Goal: Find specific page/section: Find specific page/section

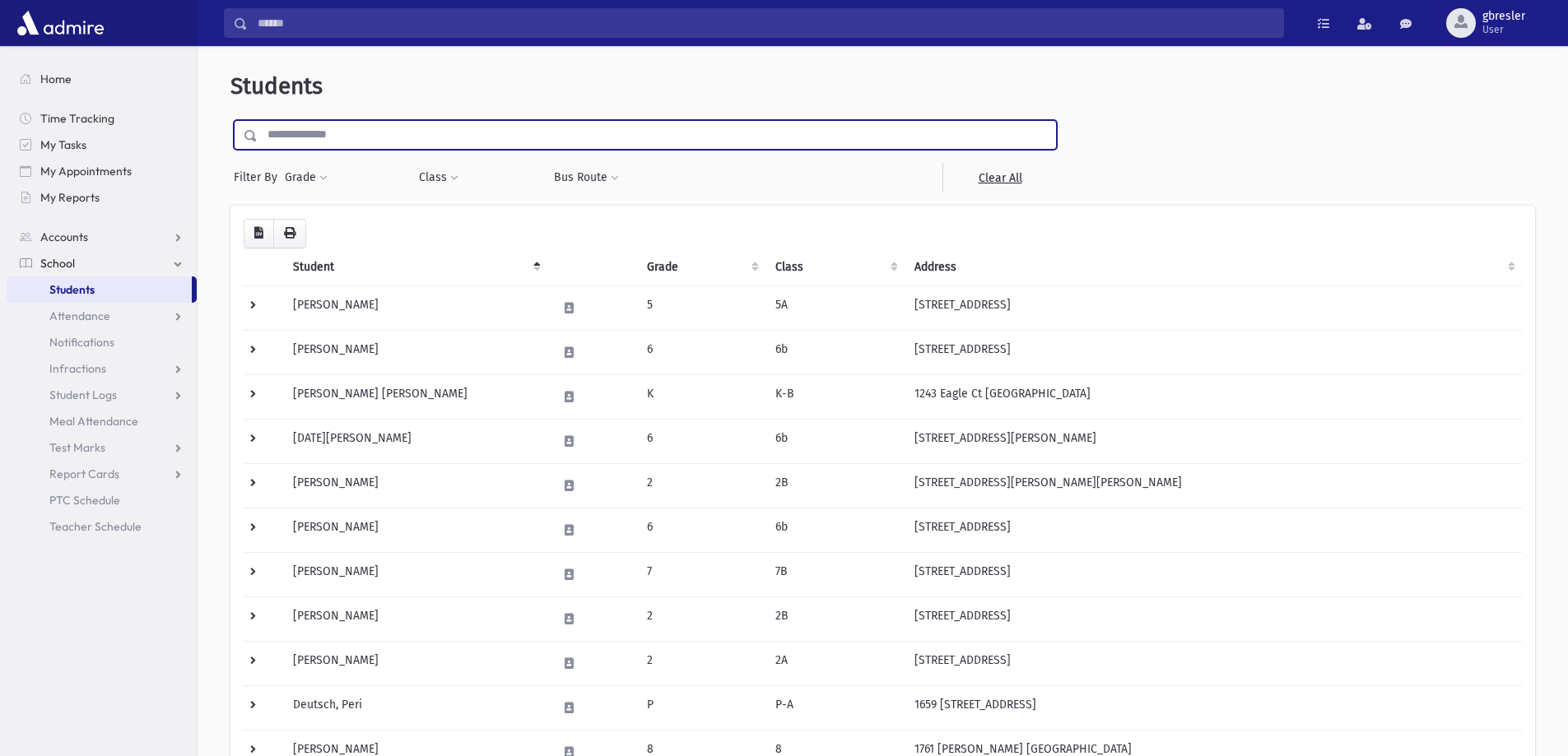
click at [341, 130] on input "text" at bounding box center [656, 135] width 798 height 30
type input "**********"
click at [231, 120] on input "submit" at bounding box center [254, 131] width 46 height 22
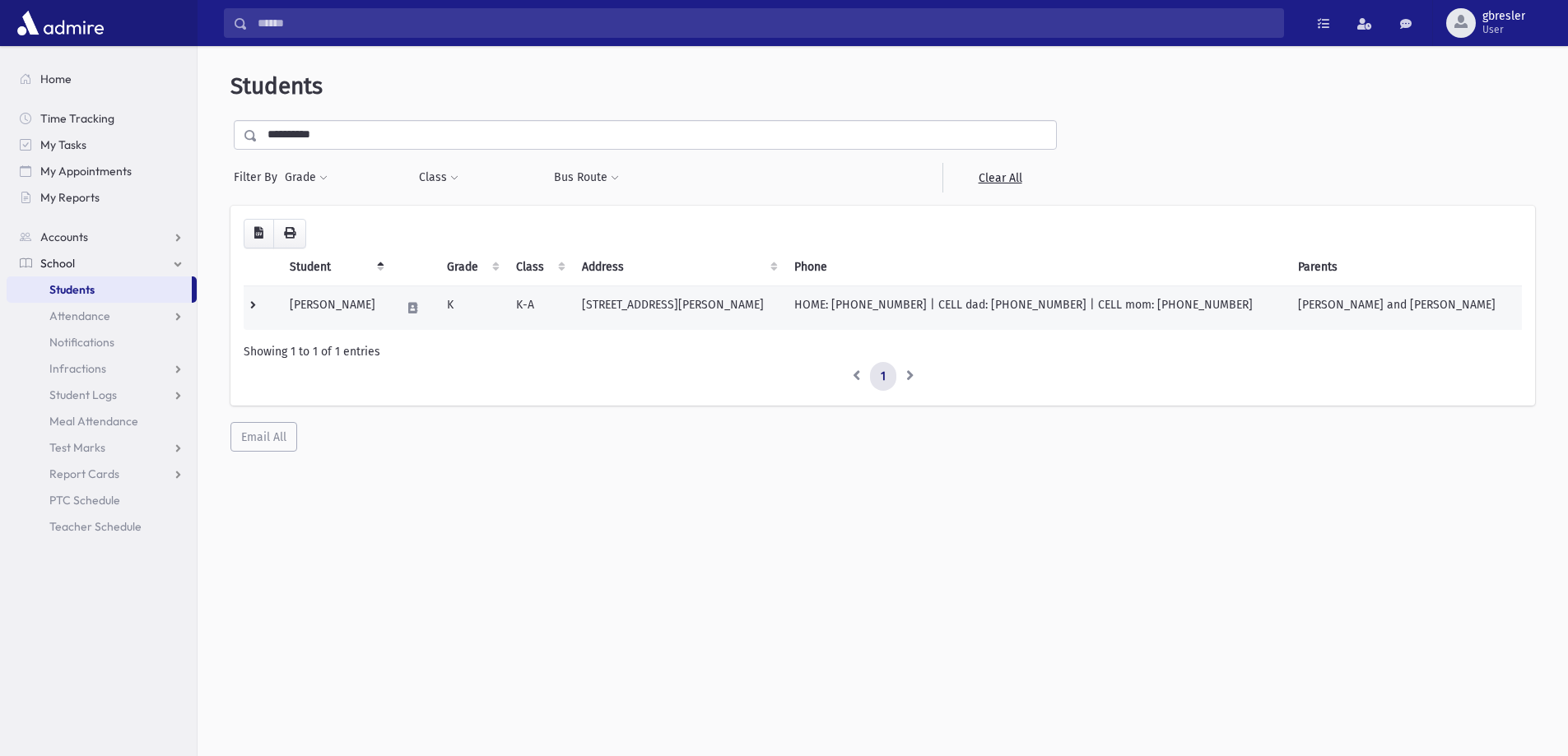
click at [340, 301] on td "[PERSON_NAME]" at bounding box center [336, 307] width 111 height 44
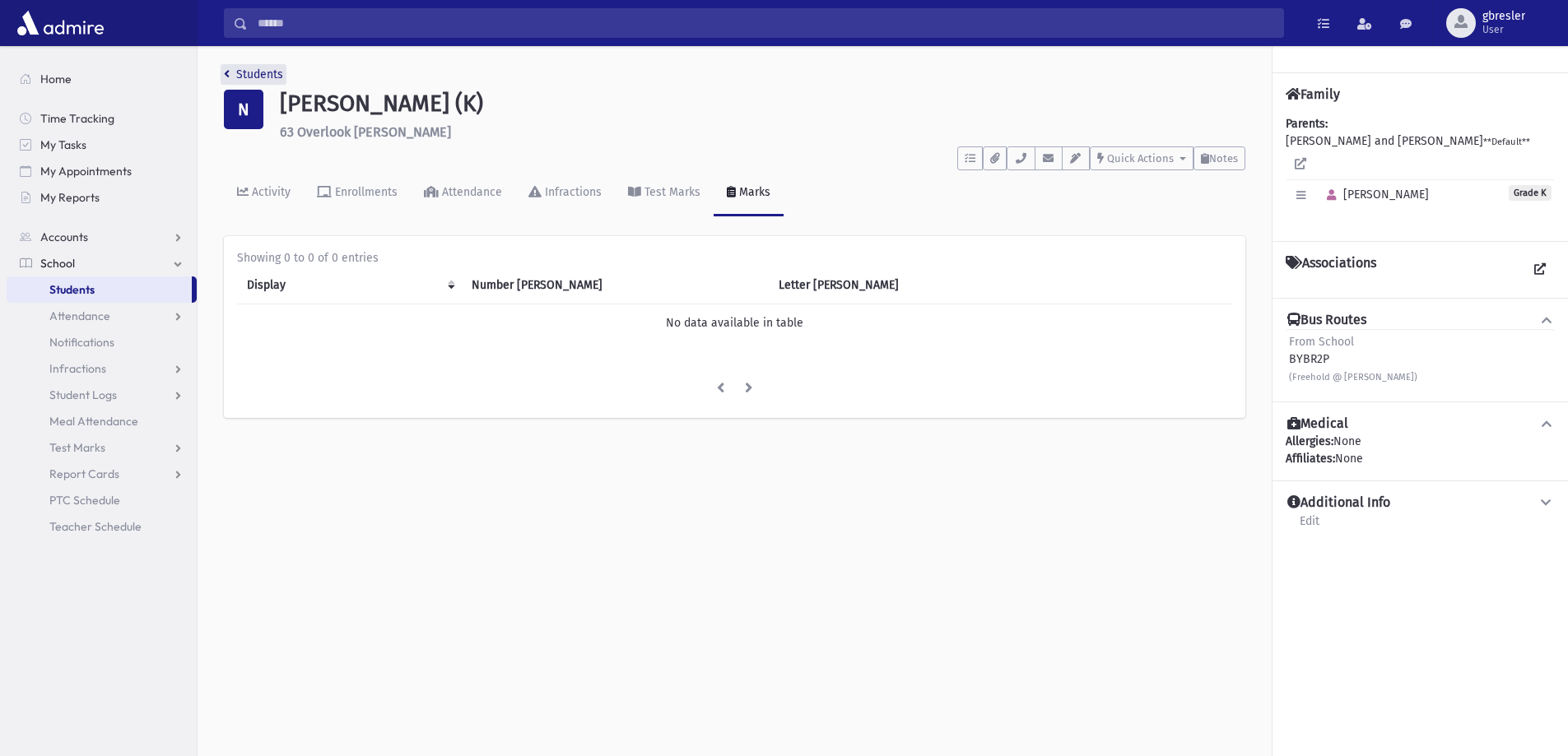
click at [272, 70] on link "Students" at bounding box center [254, 74] width 60 height 14
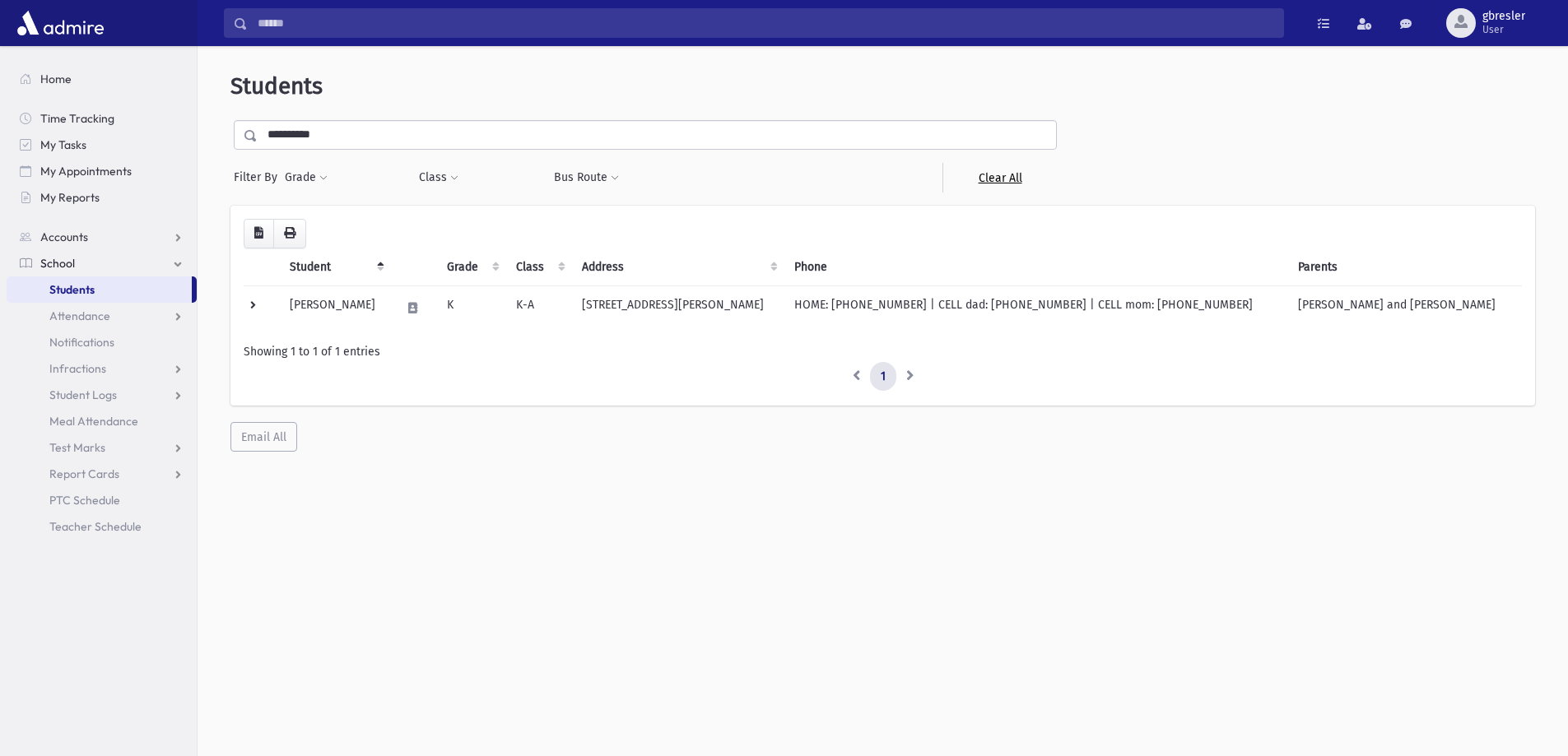
click at [1018, 180] on link "Clear All" at bounding box center [1000, 177] width 114 height 30
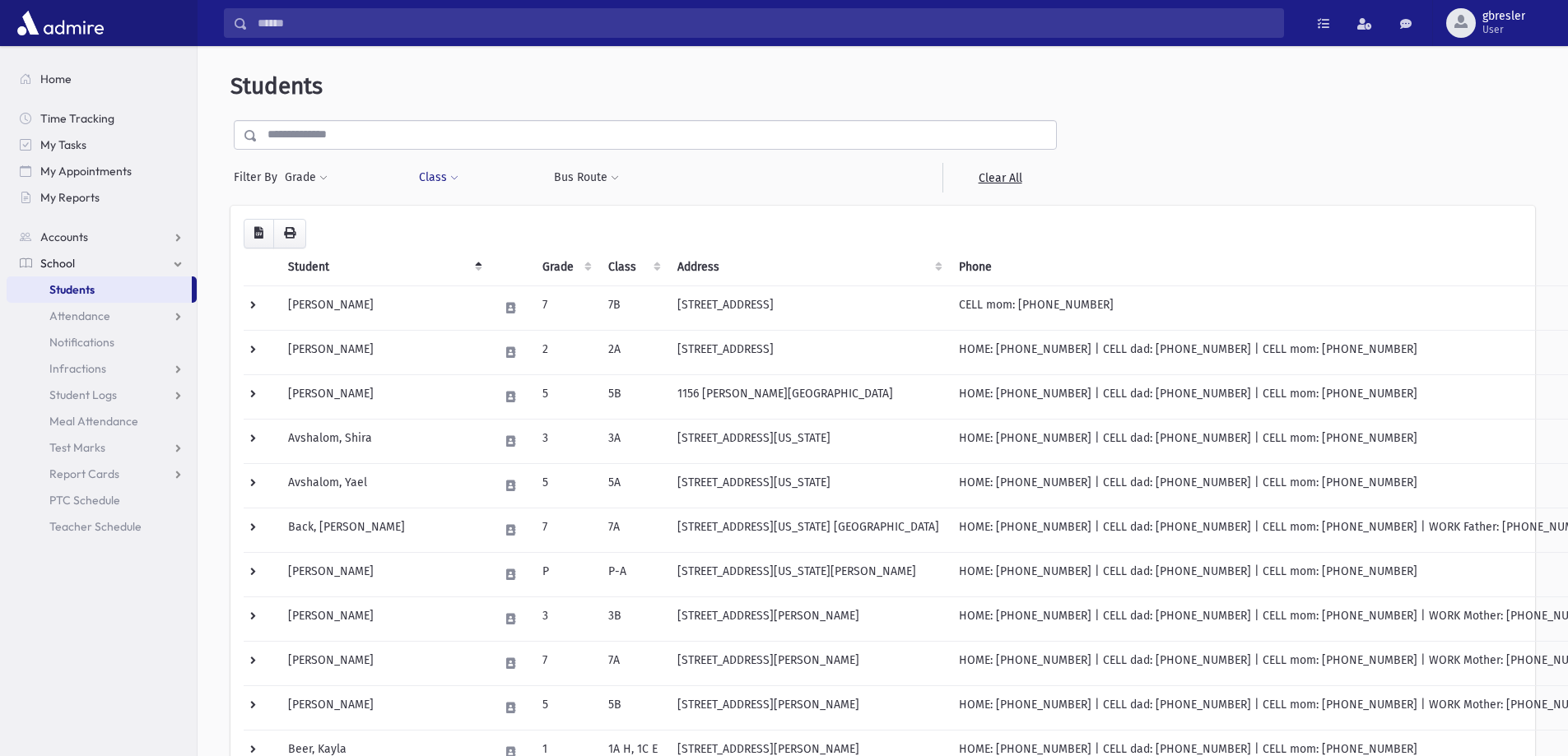
click at [451, 180] on span at bounding box center [455, 179] width 9 height 10
click at [459, 226] on ul at bounding box center [505, 220] width 158 height 25
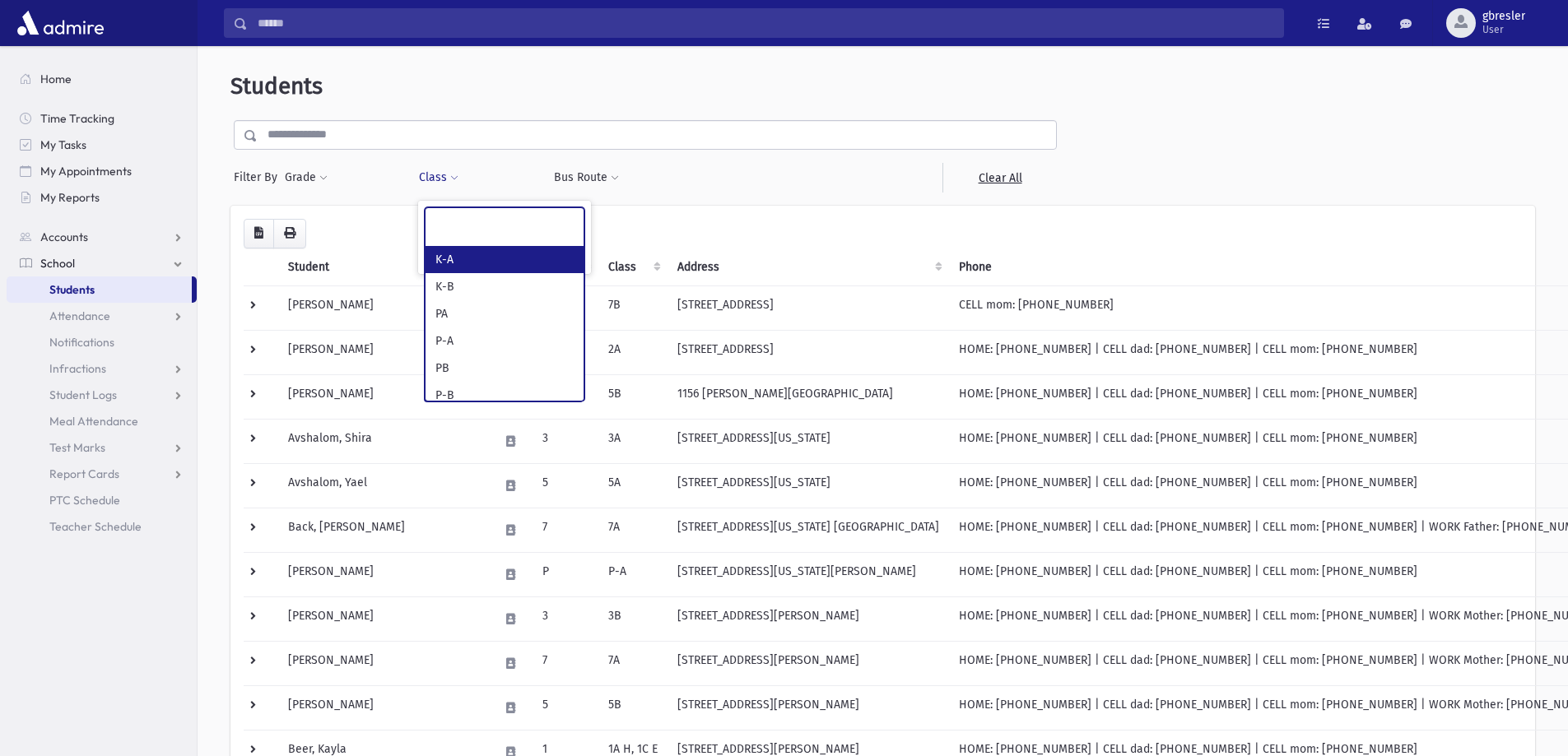
select select "*"
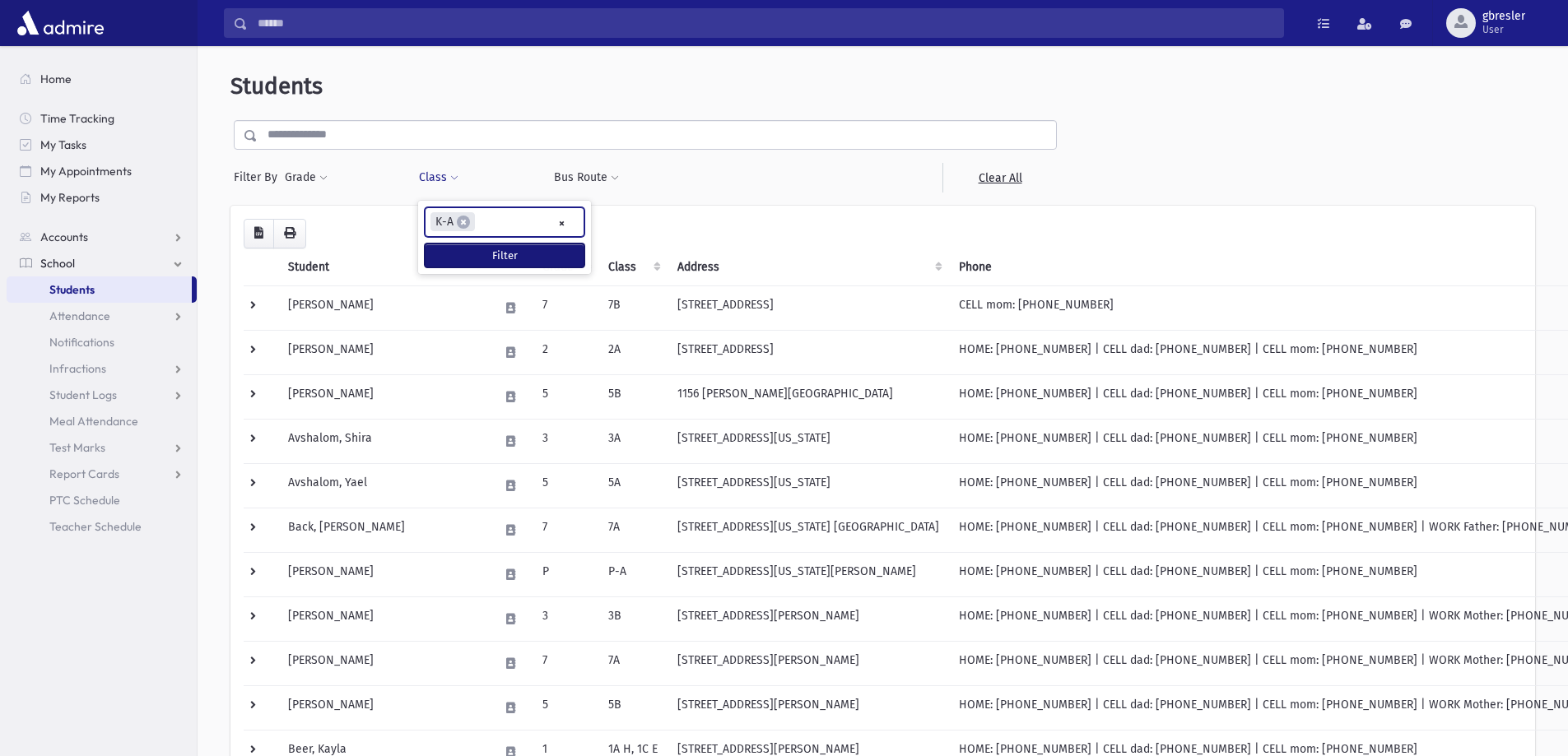
click at [465, 258] on button "Filter" at bounding box center [504, 255] width 159 height 24
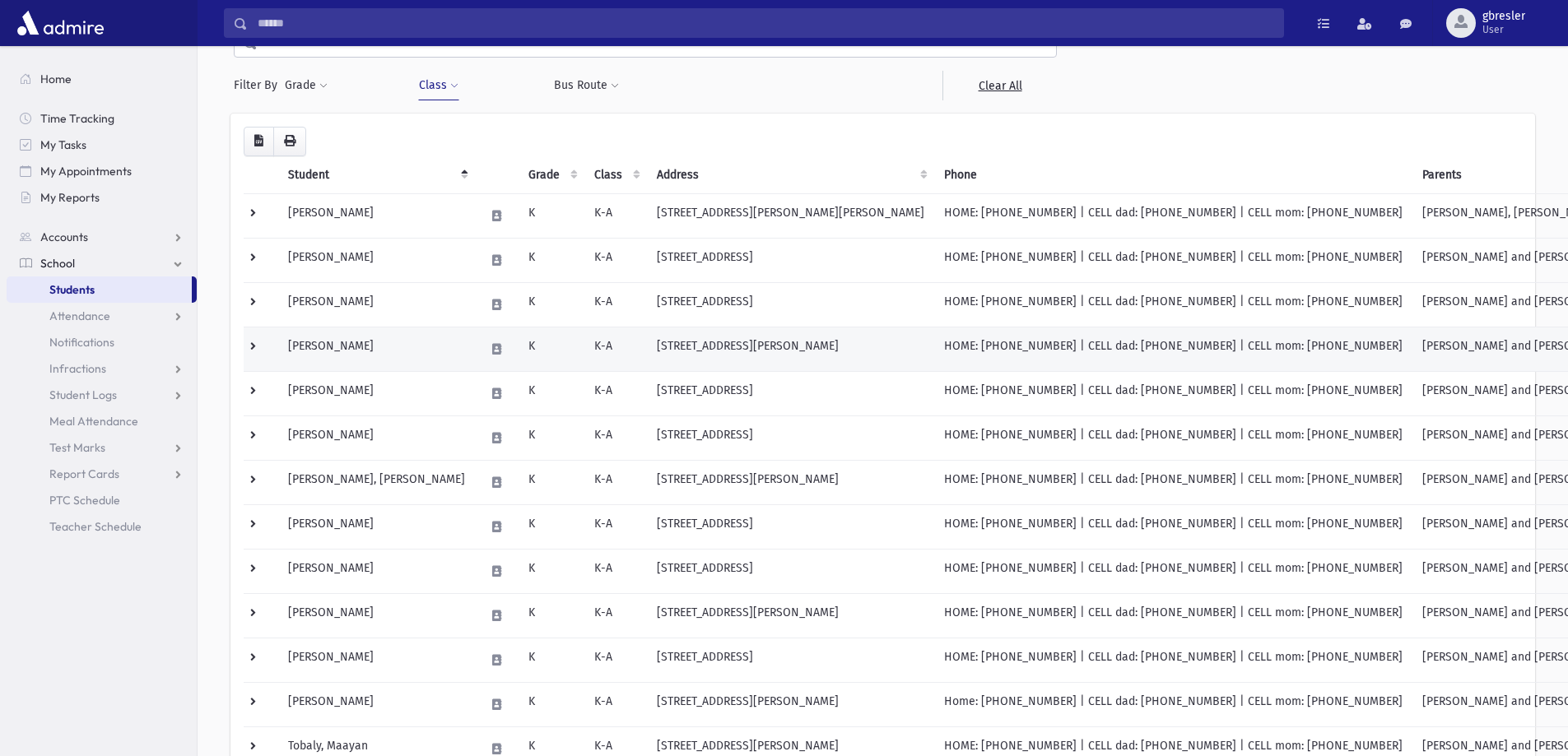
scroll to position [83, 0]
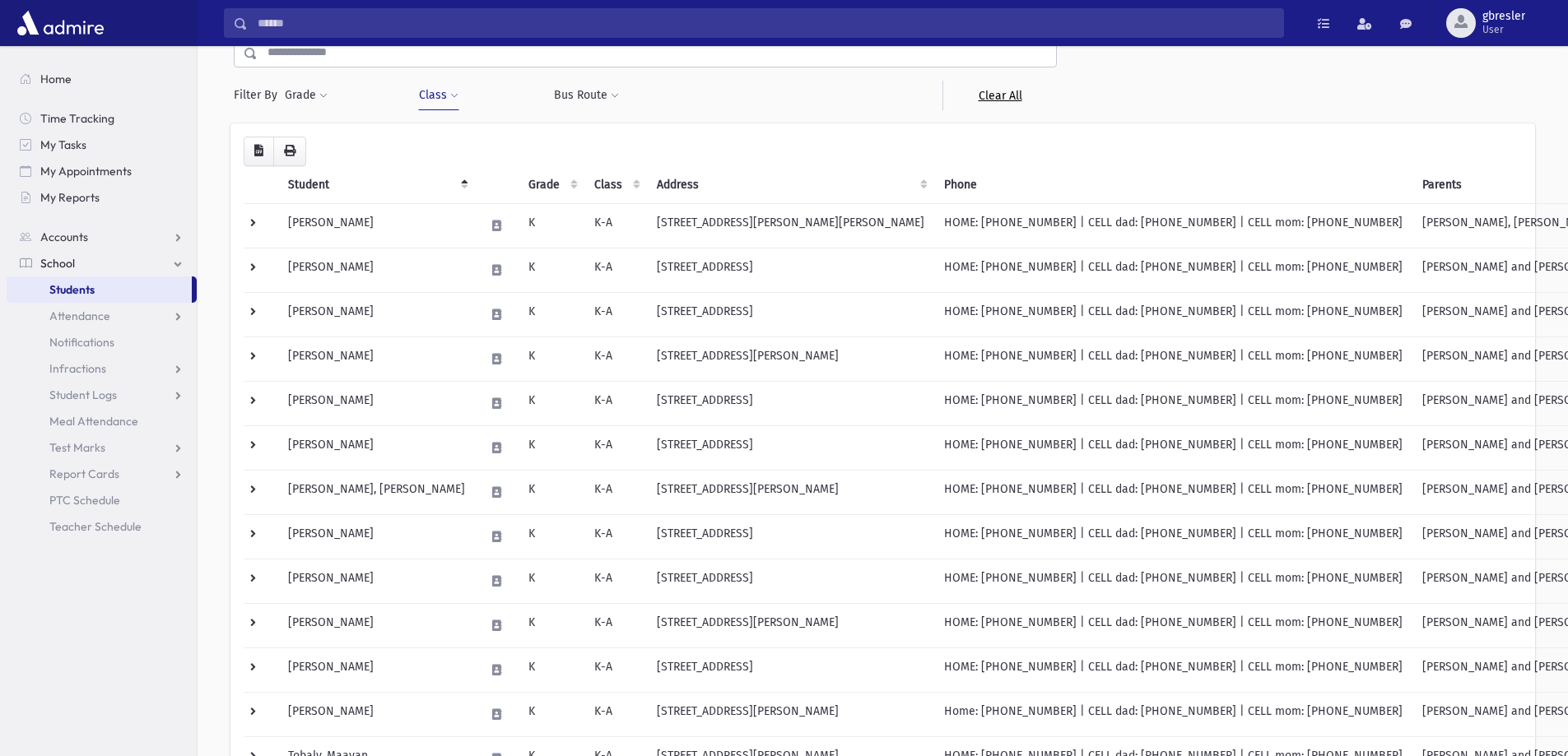
click at [997, 94] on link "Clear All" at bounding box center [1000, 95] width 114 height 30
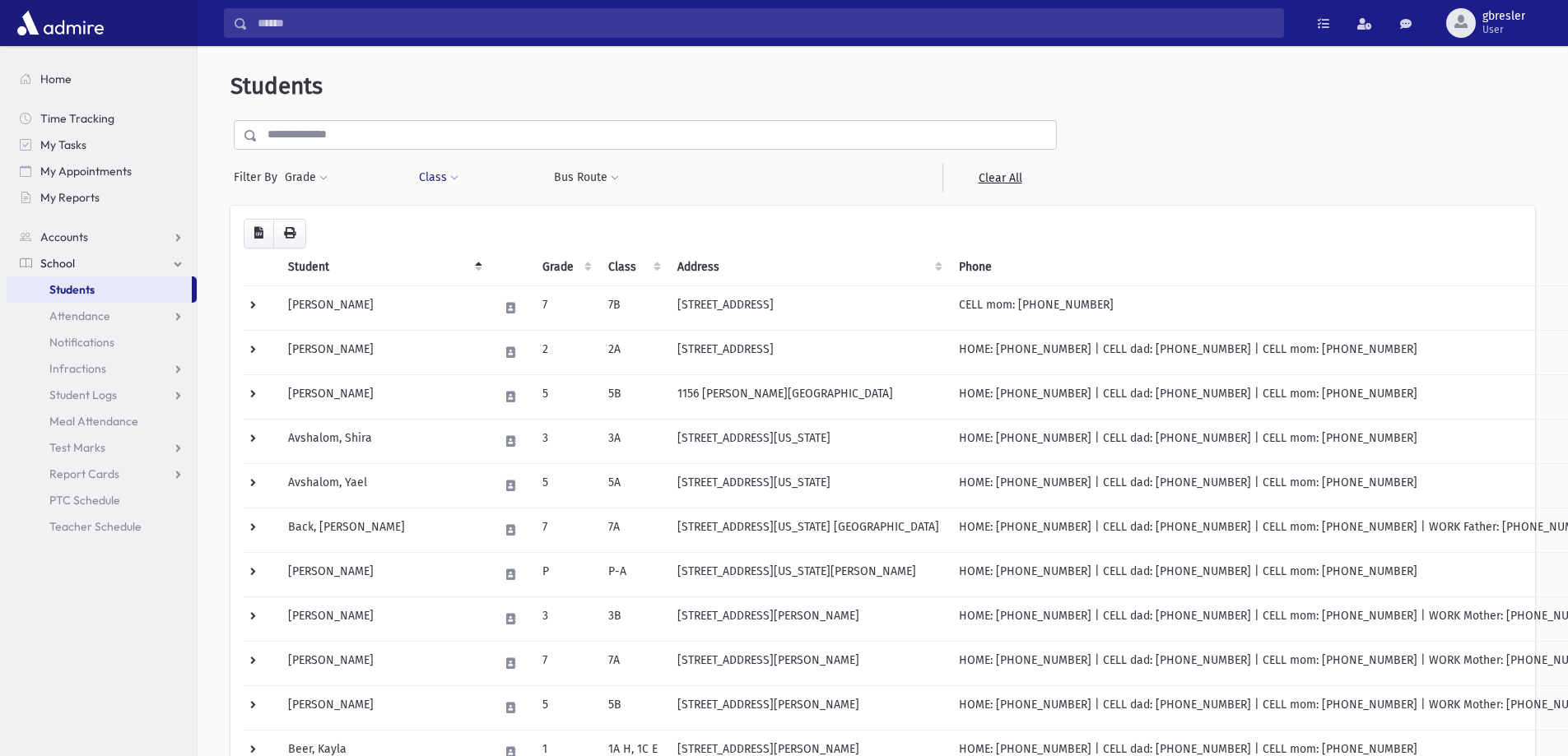
click at [448, 175] on button "Class" at bounding box center [439, 177] width 41 height 30
click at [453, 209] on ul at bounding box center [505, 220] width 158 height 25
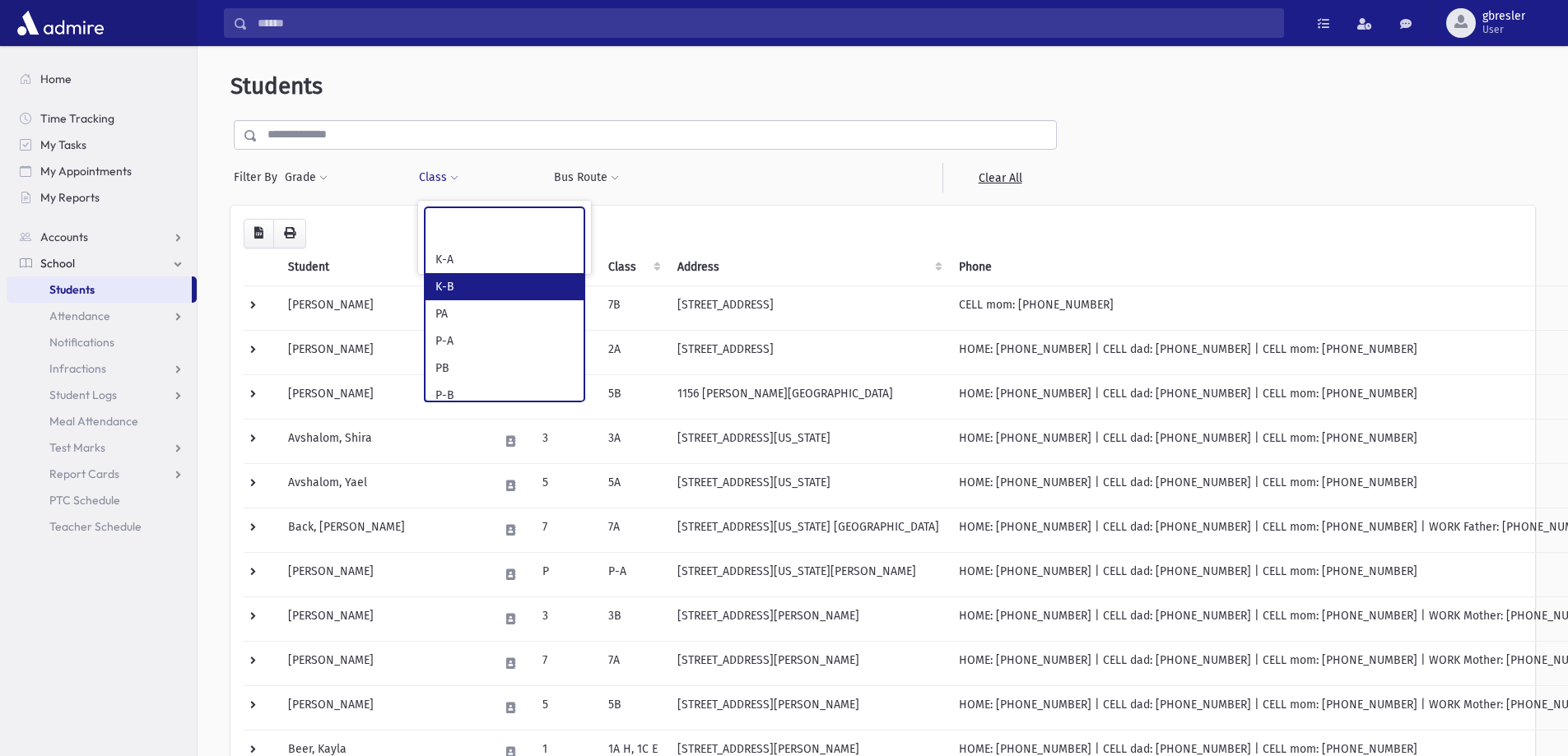
select select "**"
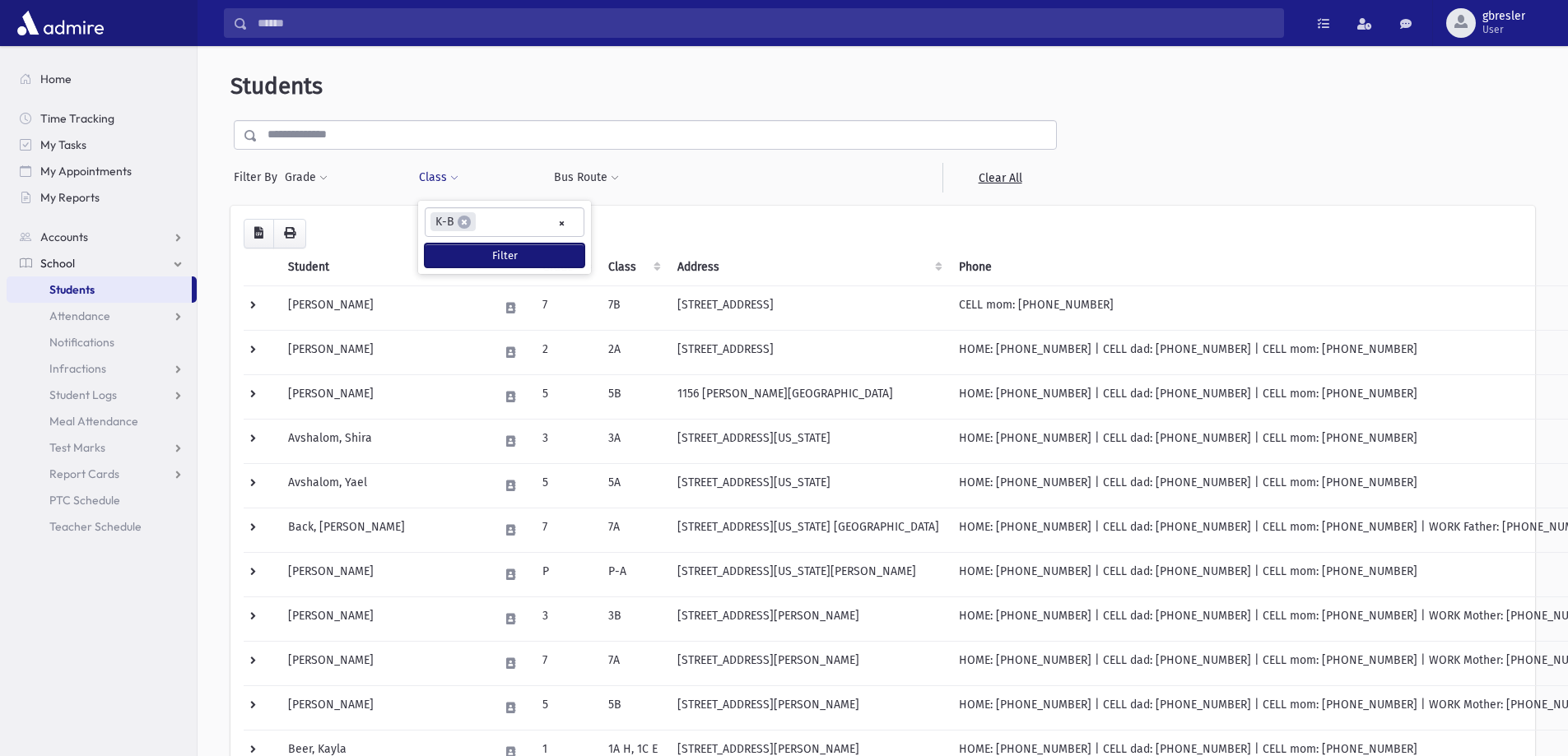
click at [468, 255] on button "Filter" at bounding box center [504, 255] width 159 height 24
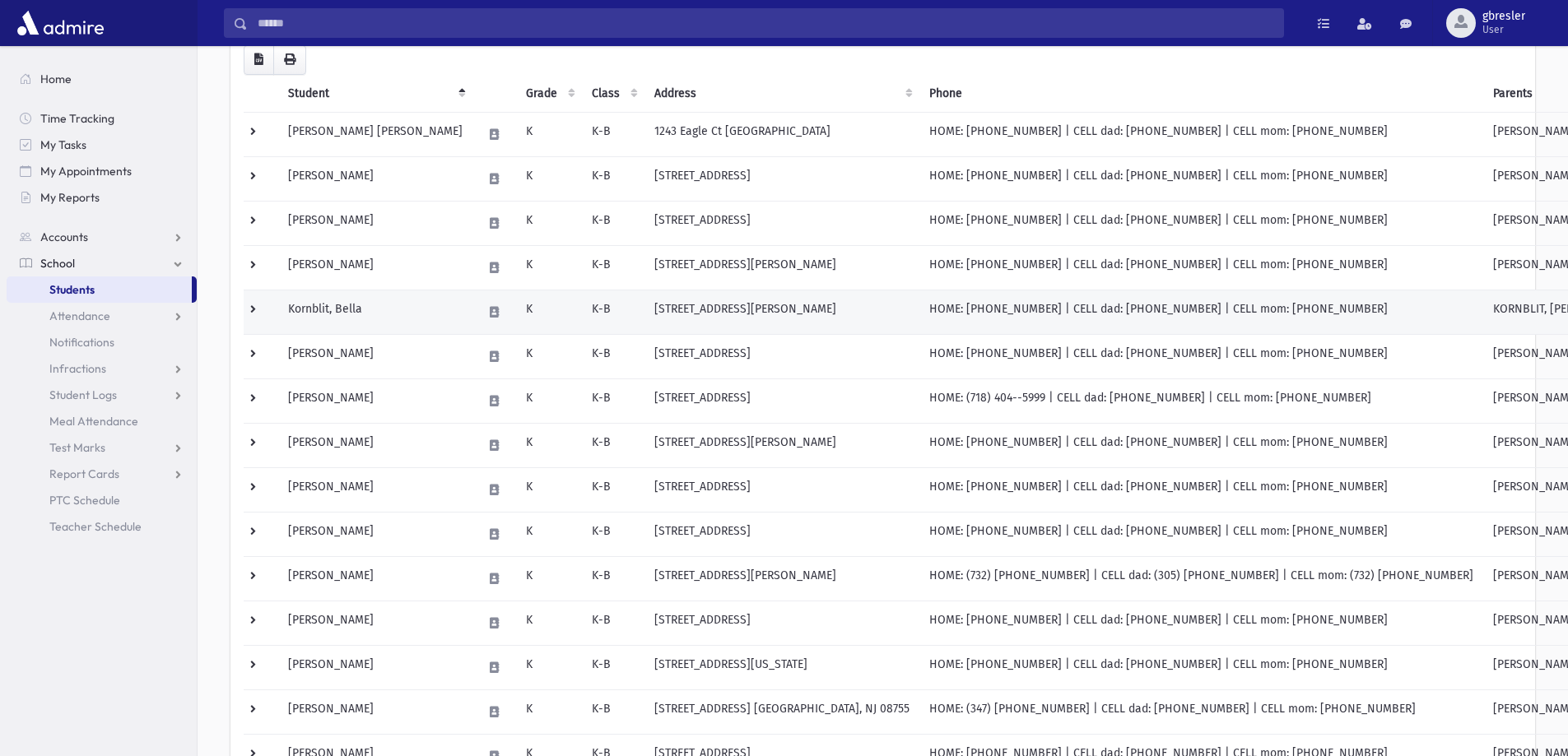
scroll to position [83, 0]
